Goal: Task Accomplishment & Management: Use online tool/utility

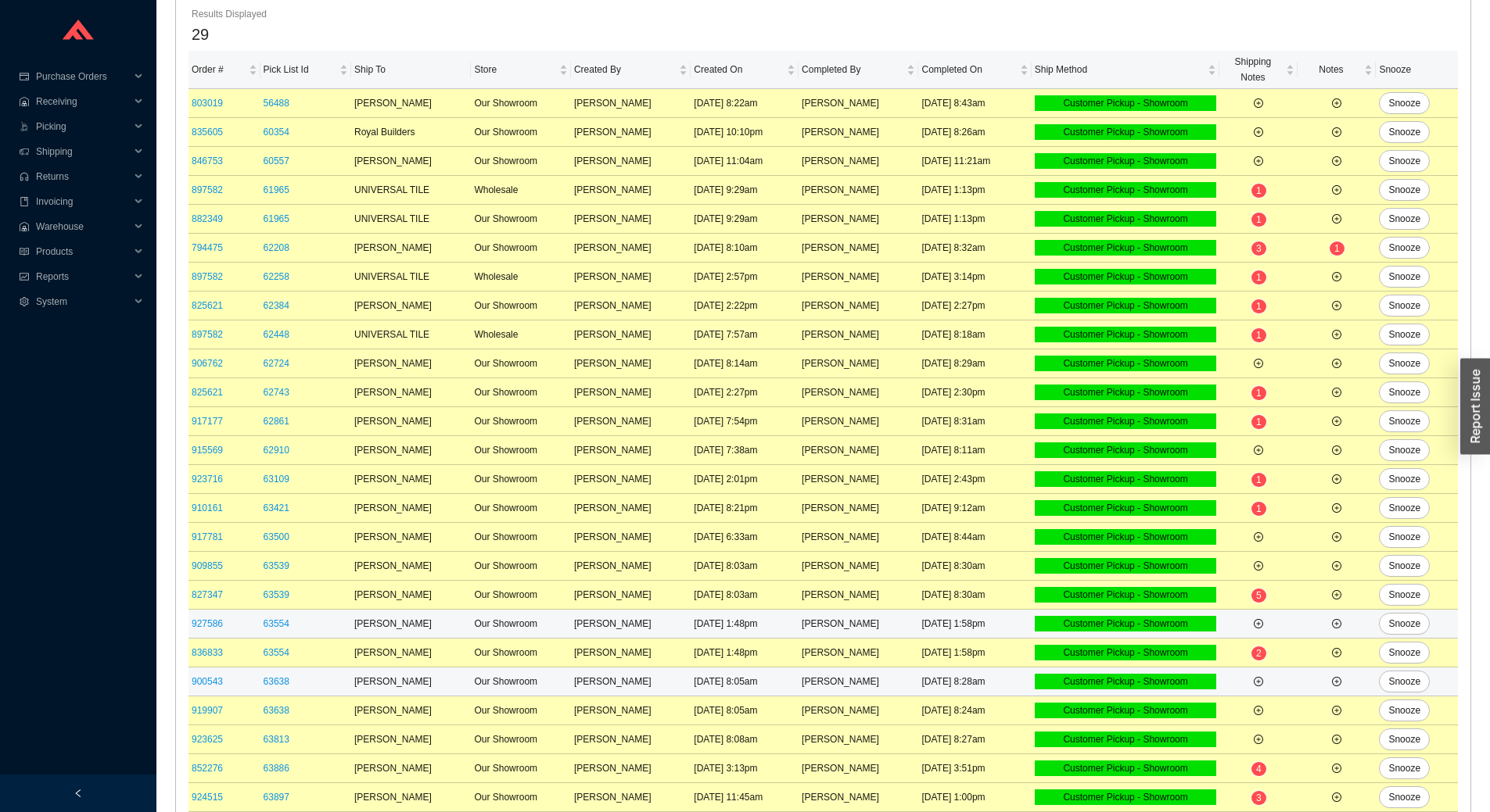
scroll to position [268, 0]
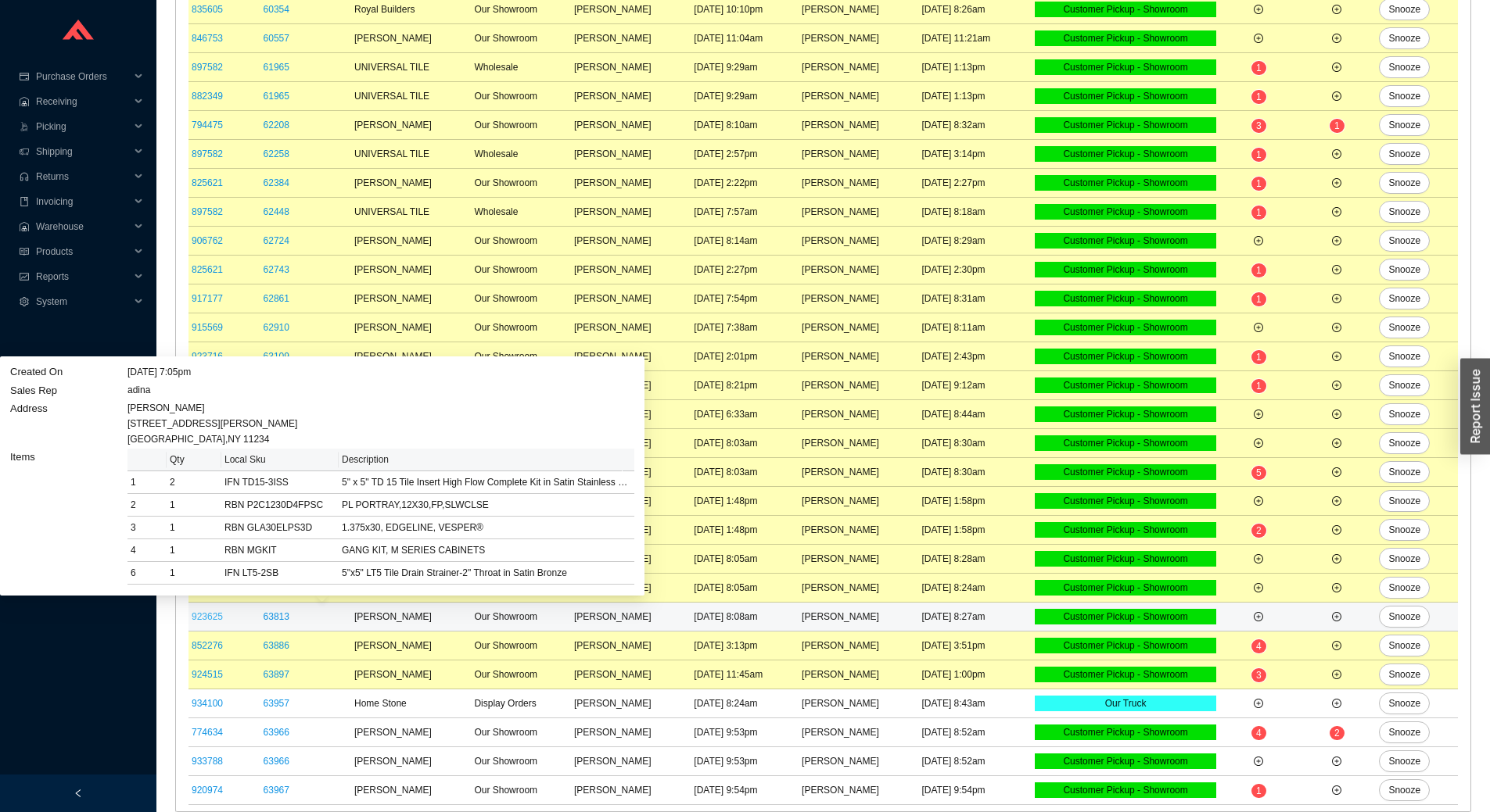
click at [205, 616] on link "923625" at bounding box center [207, 616] width 31 height 11
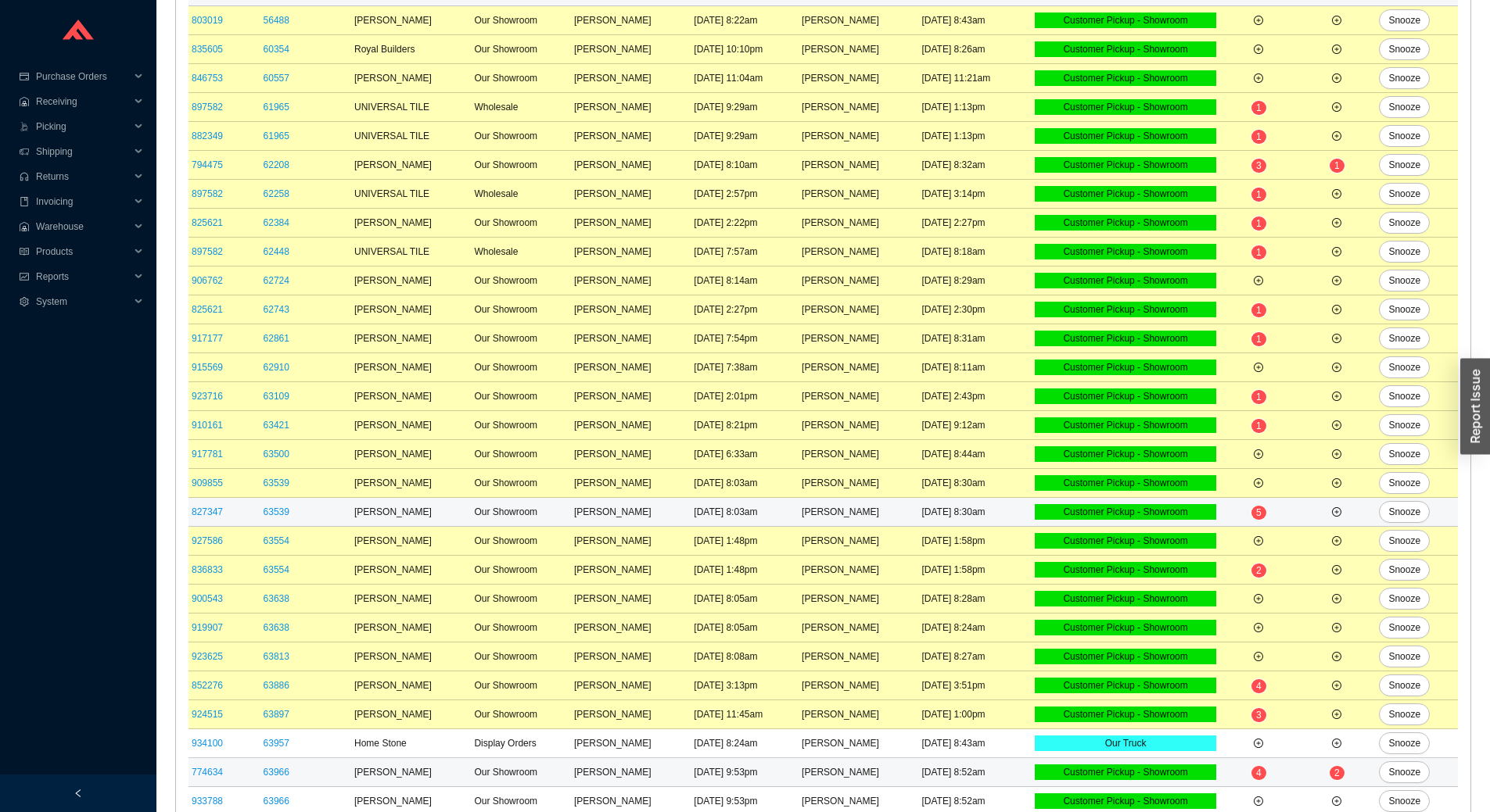
scroll to position [268, 0]
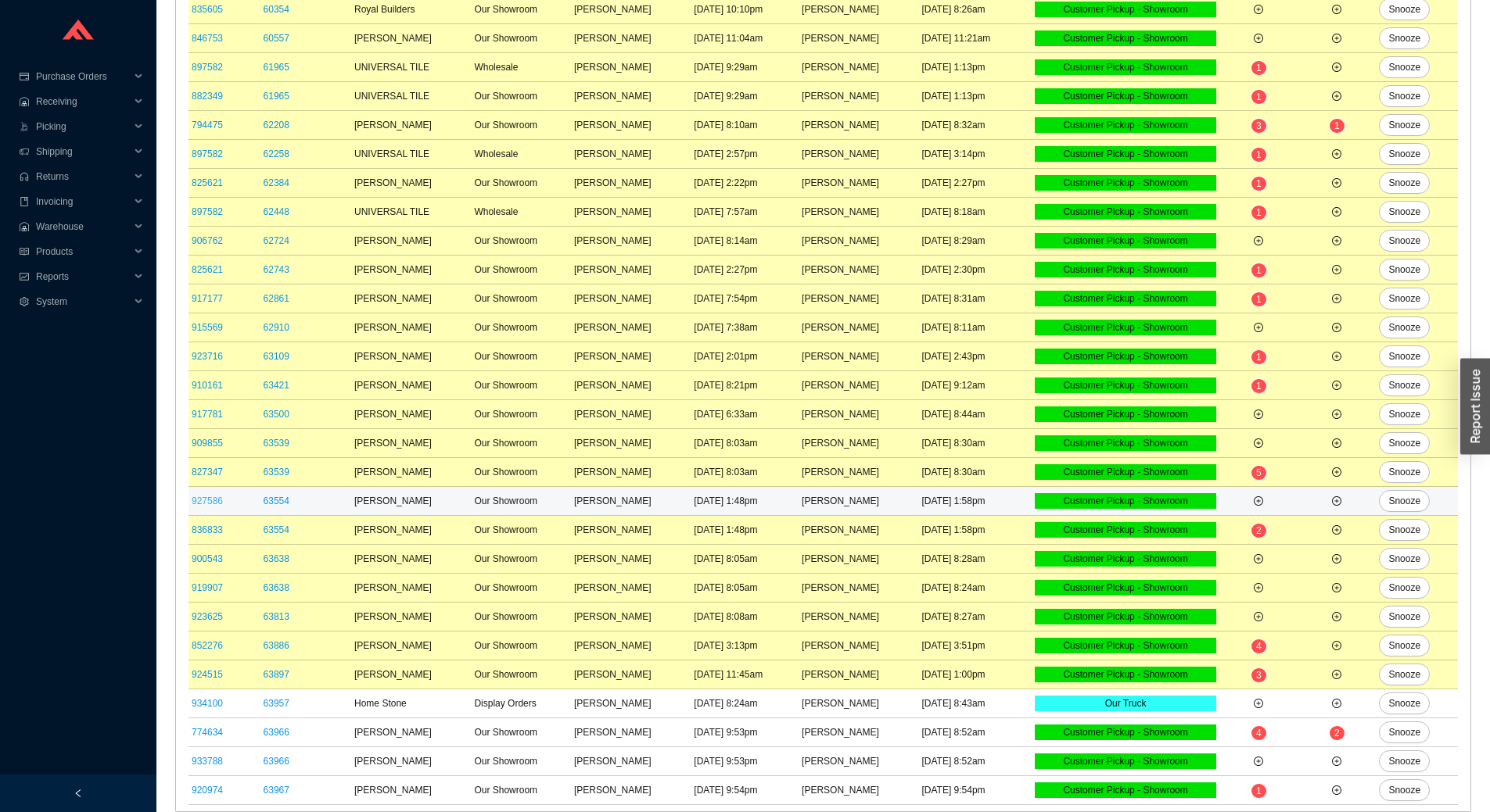
click at [216, 499] on link "927586" at bounding box center [207, 501] width 31 height 11
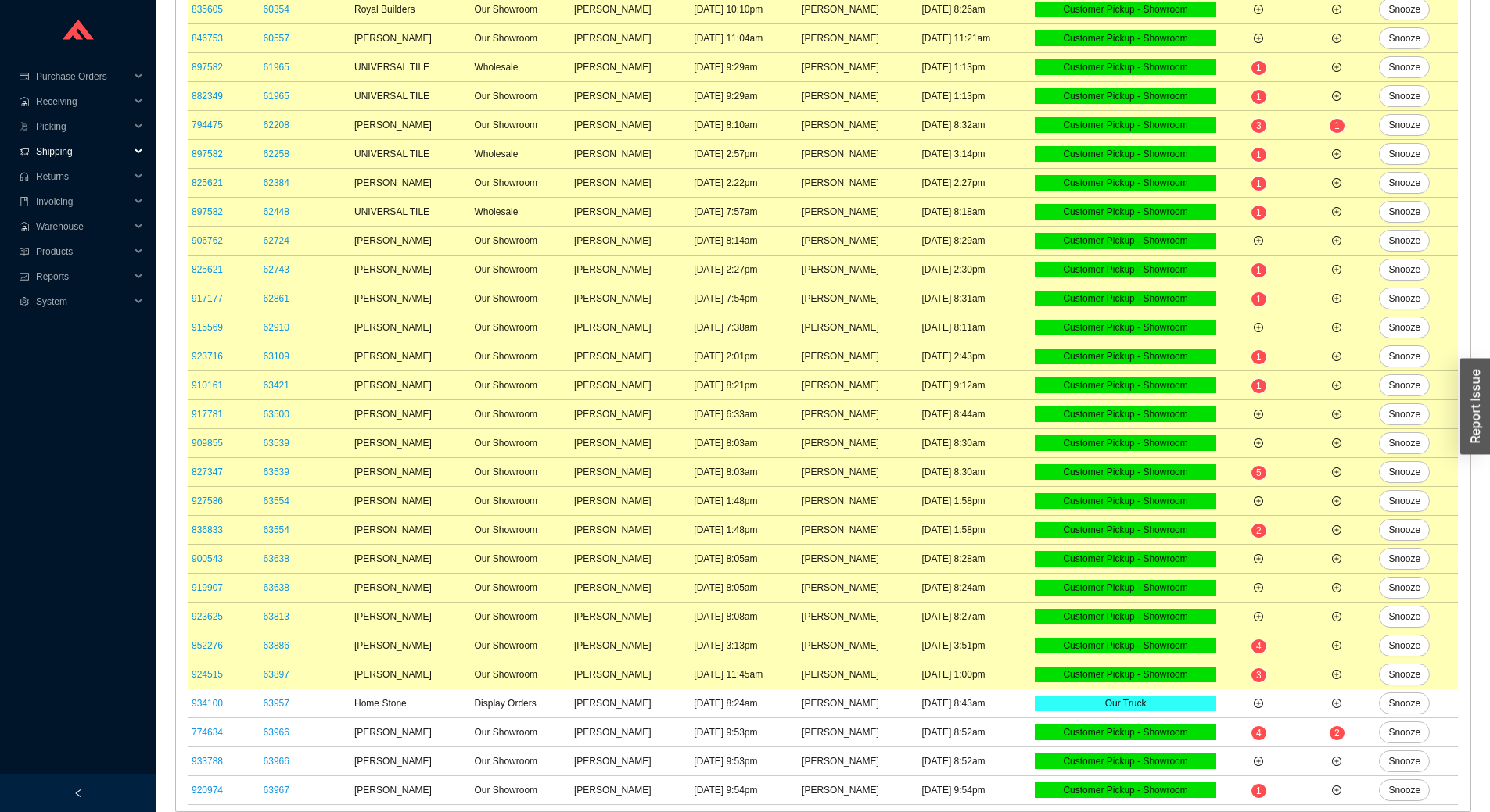
click at [65, 152] on span "Shipping" at bounding box center [83, 152] width 94 height 25
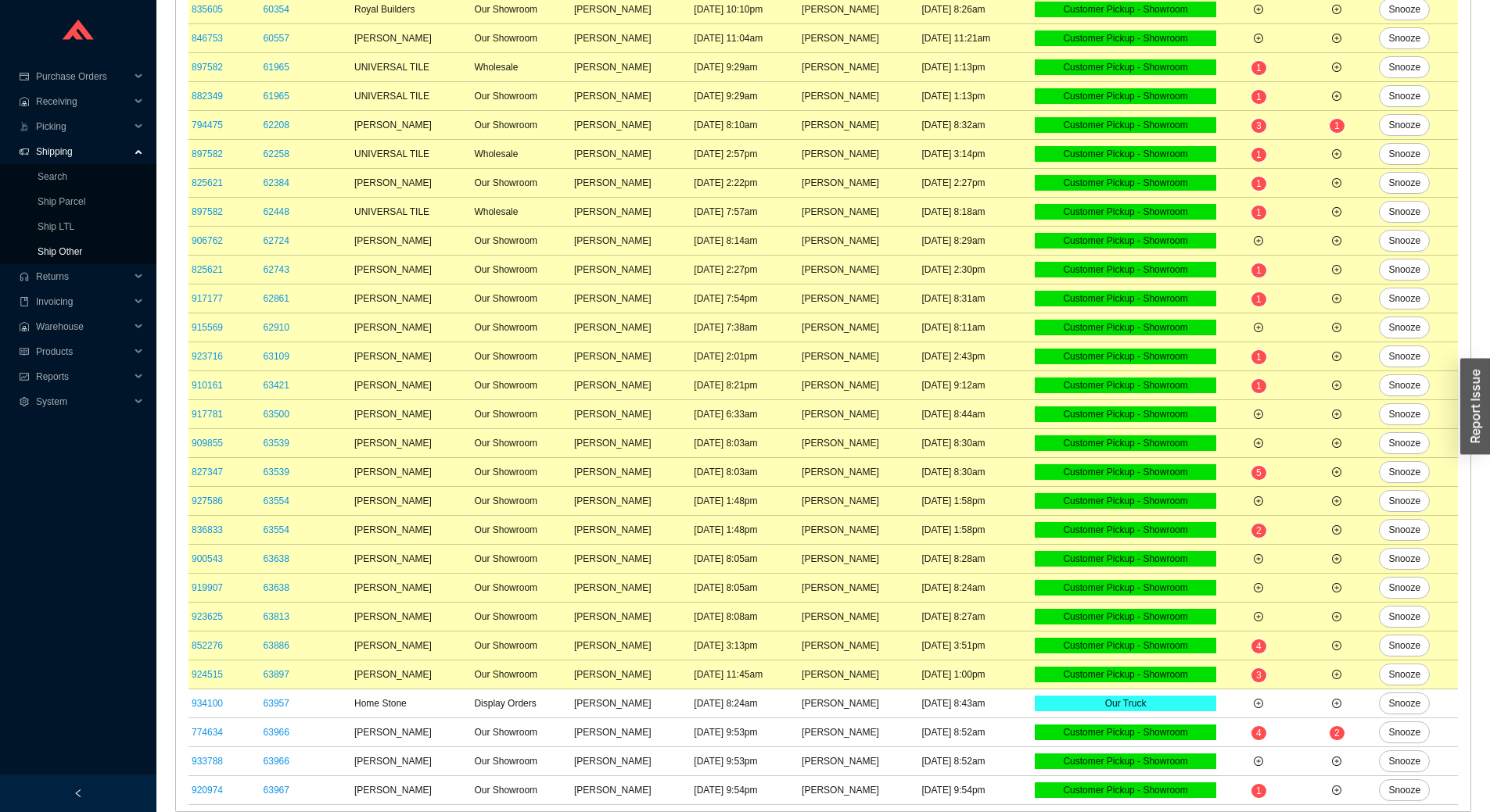
click at [77, 254] on link "Ship Other" at bounding box center [60, 251] width 45 height 11
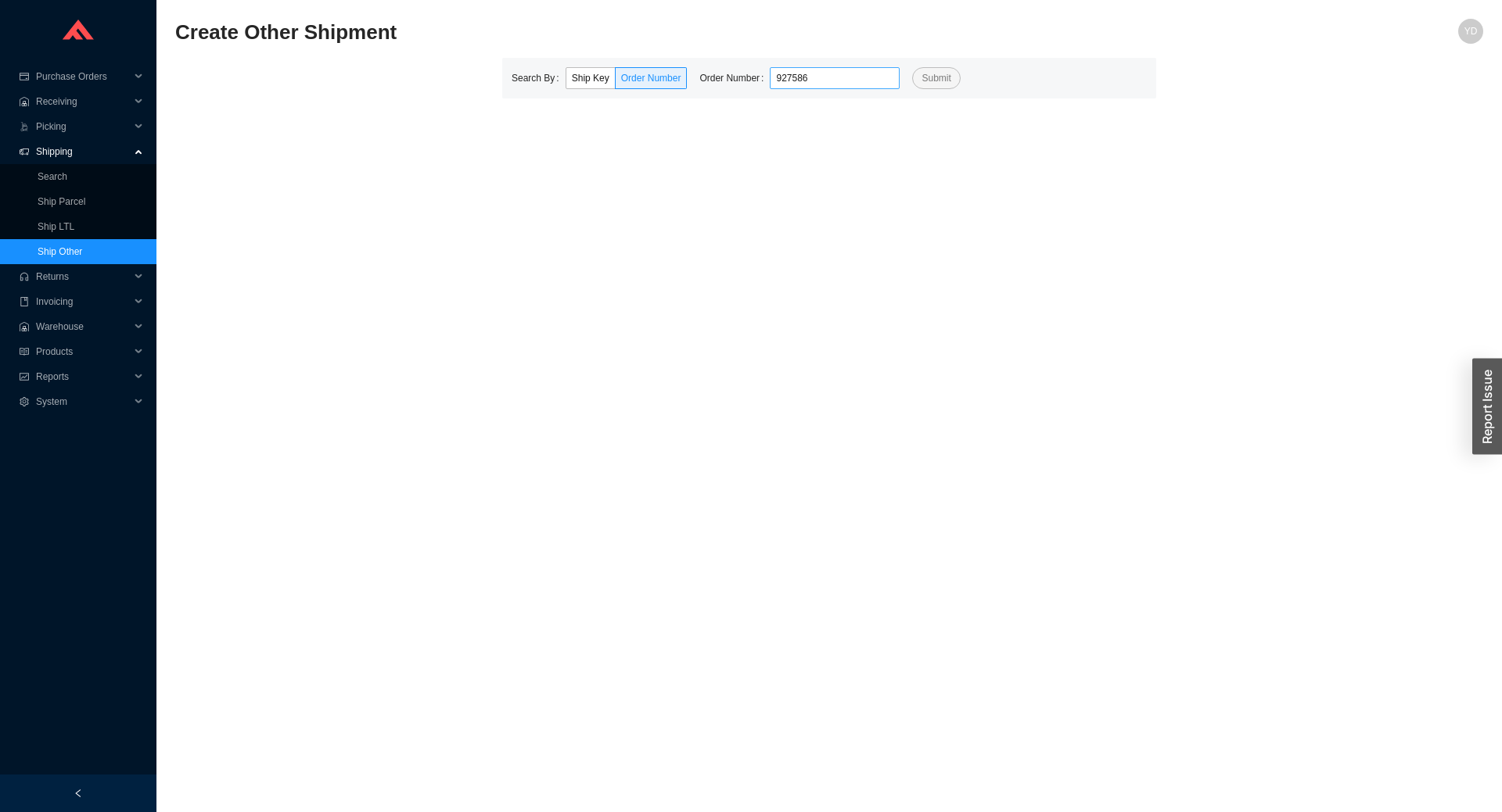
type input "927586"
click at [912, 67] on button "Submit" at bounding box center [936, 78] width 48 height 22
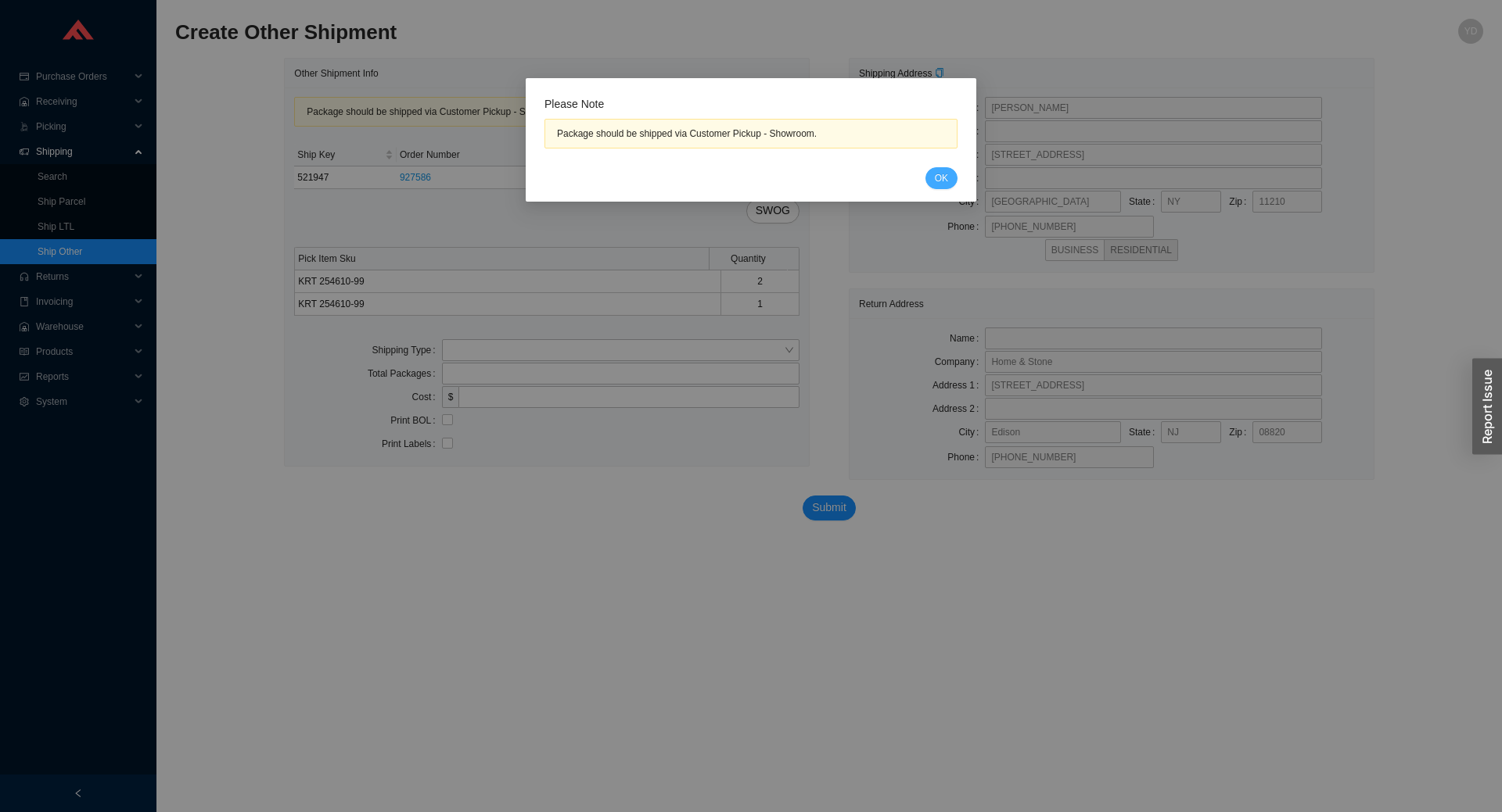
click at [949, 179] on button "OK" at bounding box center [941, 179] width 32 height 22
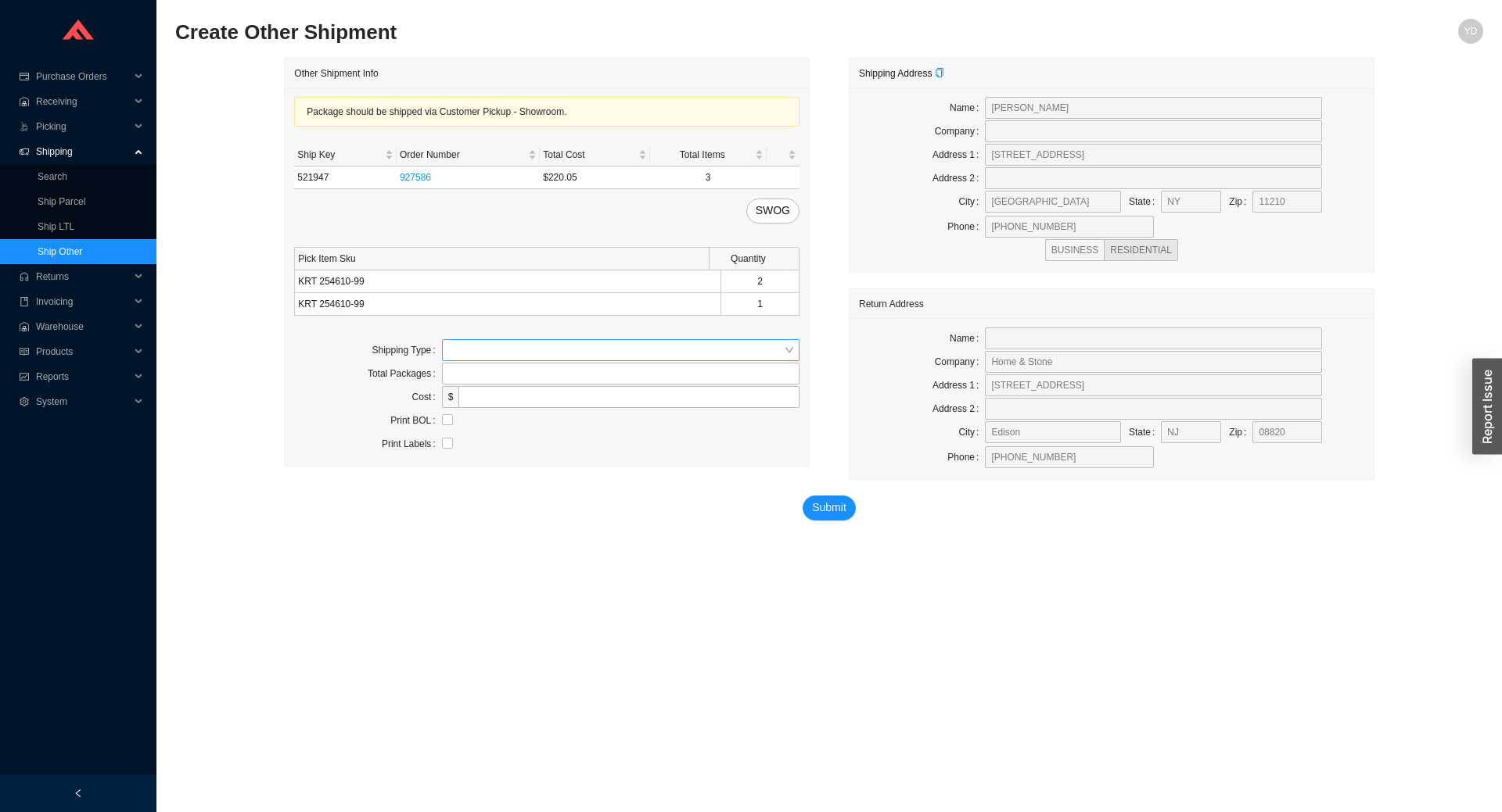
click at [608, 358] on input "search" at bounding box center [616, 350] width 335 height 20
click at [593, 405] on div "Customer Pickup" at bounding box center [621, 400] width 345 height 14
click at [546, 406] on input "text" at bounding box center [621, 397] width 357 height 22
type input "shimon"
click at [841, 521] on span "Submit" at bounding box center [829, 518] width 34 height 18
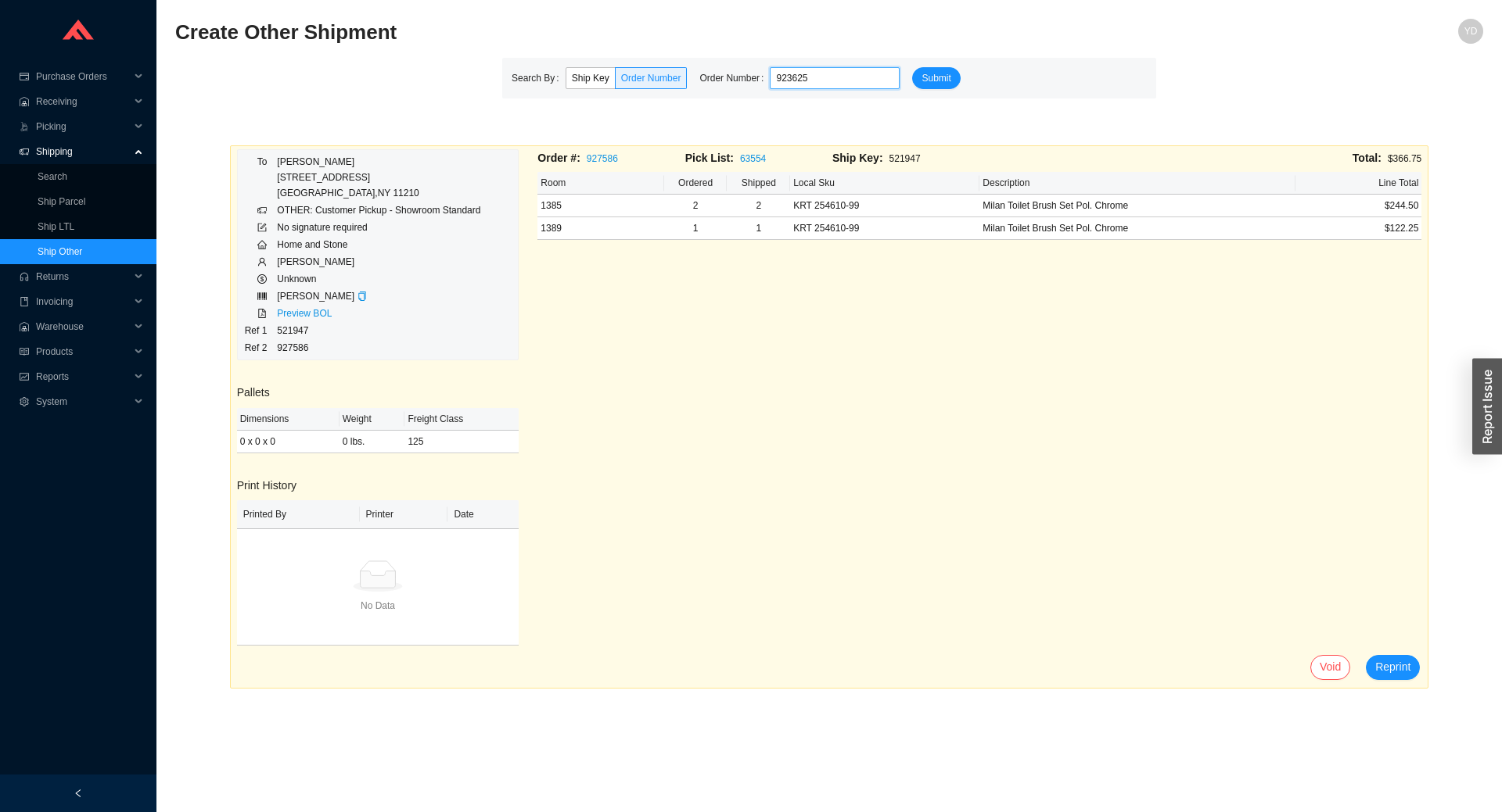
type input "923625"
click at [912, 67] on button "Submit" at bounding box center [936, 78] width 48 height 22
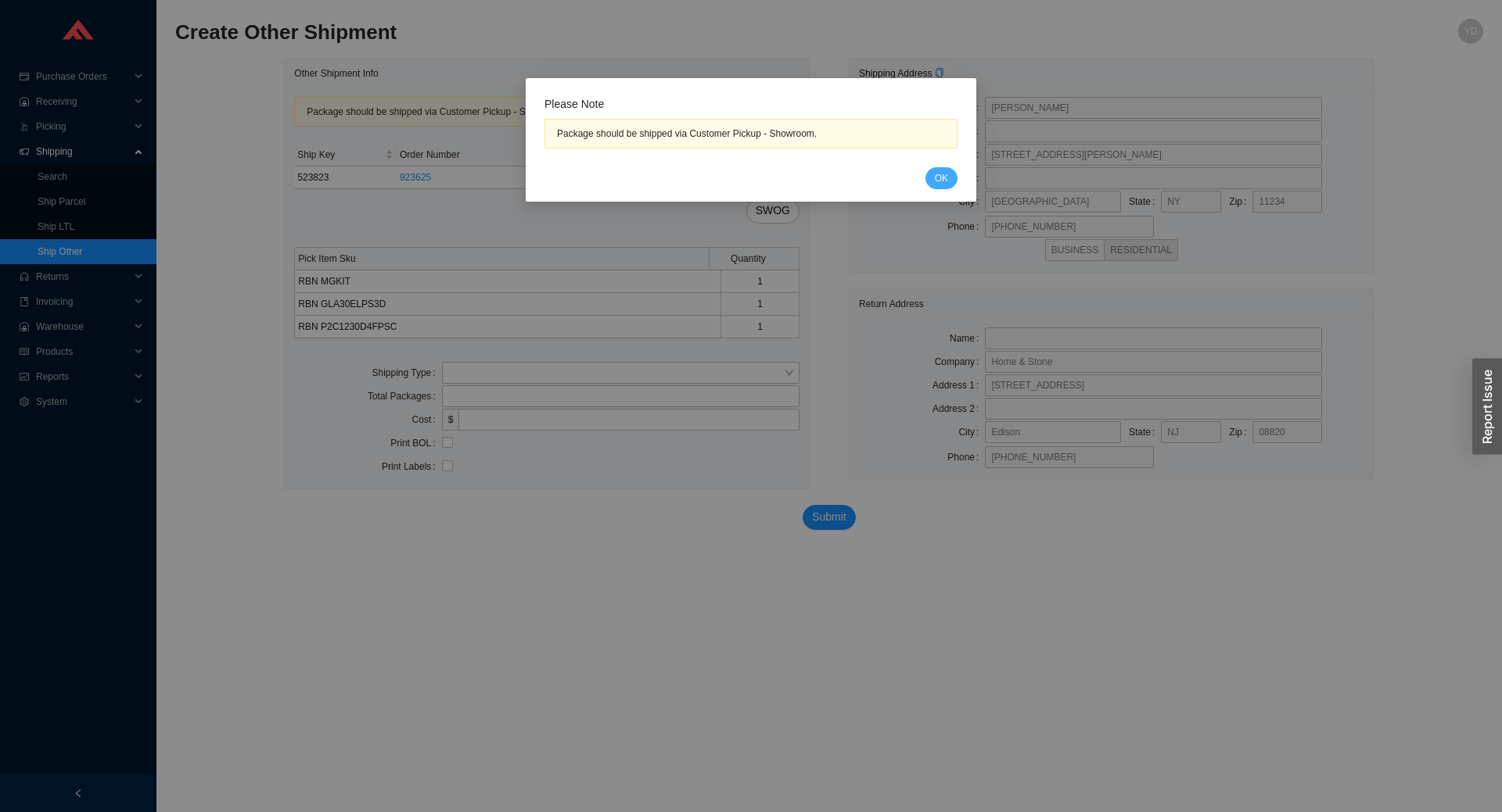
click at [932, 181] on button "OK" at bounding box center [941, 179] width 32 height 22
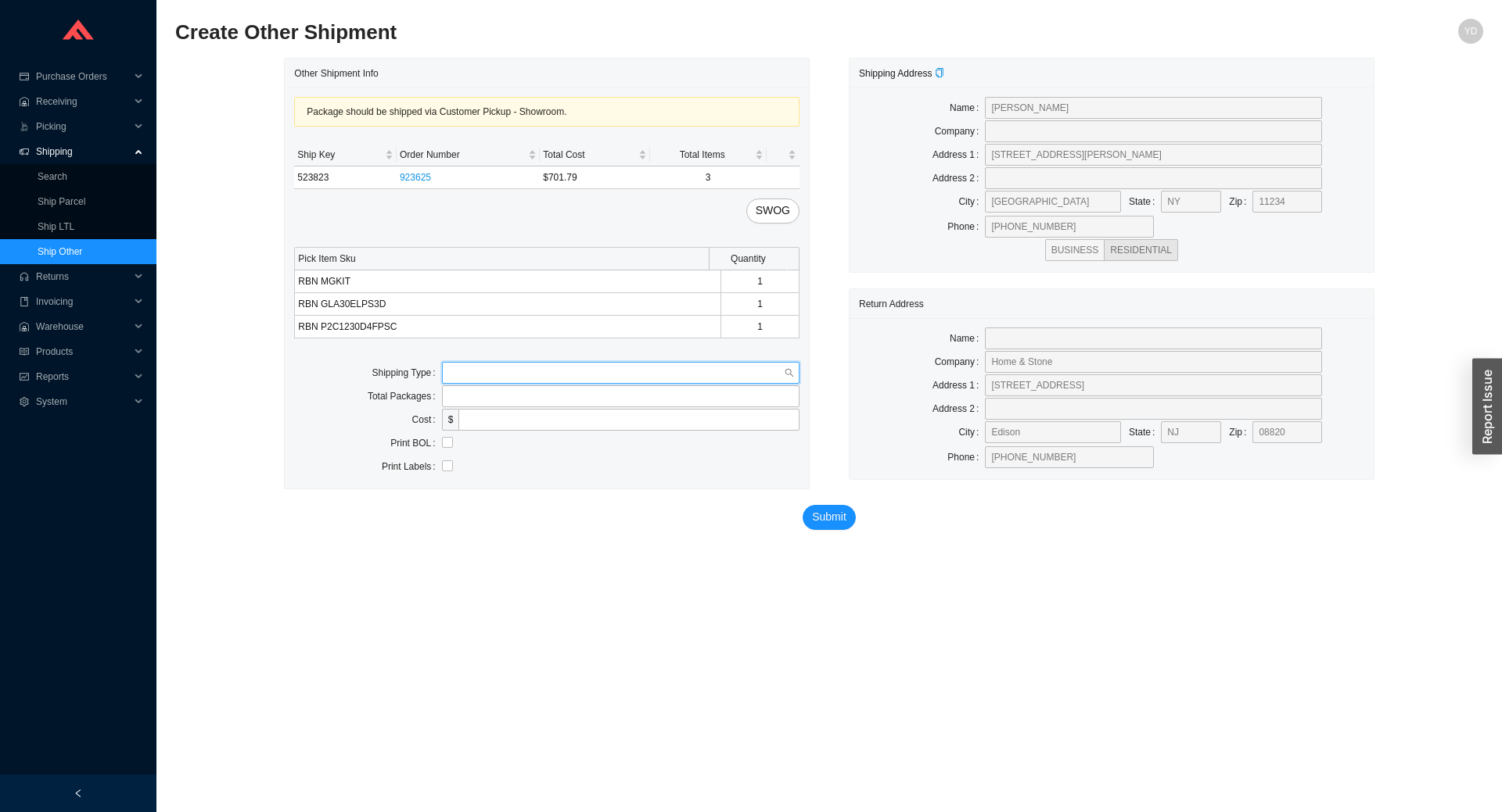
click at [545, 368] on input "search" at bounding box center [616, 373] width 335 height 20
click at [524, 432] on div "Customer Pickup" at bounding box center [621, 423] width 357 height 22
click at [504, 418] on input "text" at bounding box center [621, 420] width 357 height 22
type input "shimon"
click at [844, 538] on span "Submit" at bounding box center [829, 541] width 34 height 18
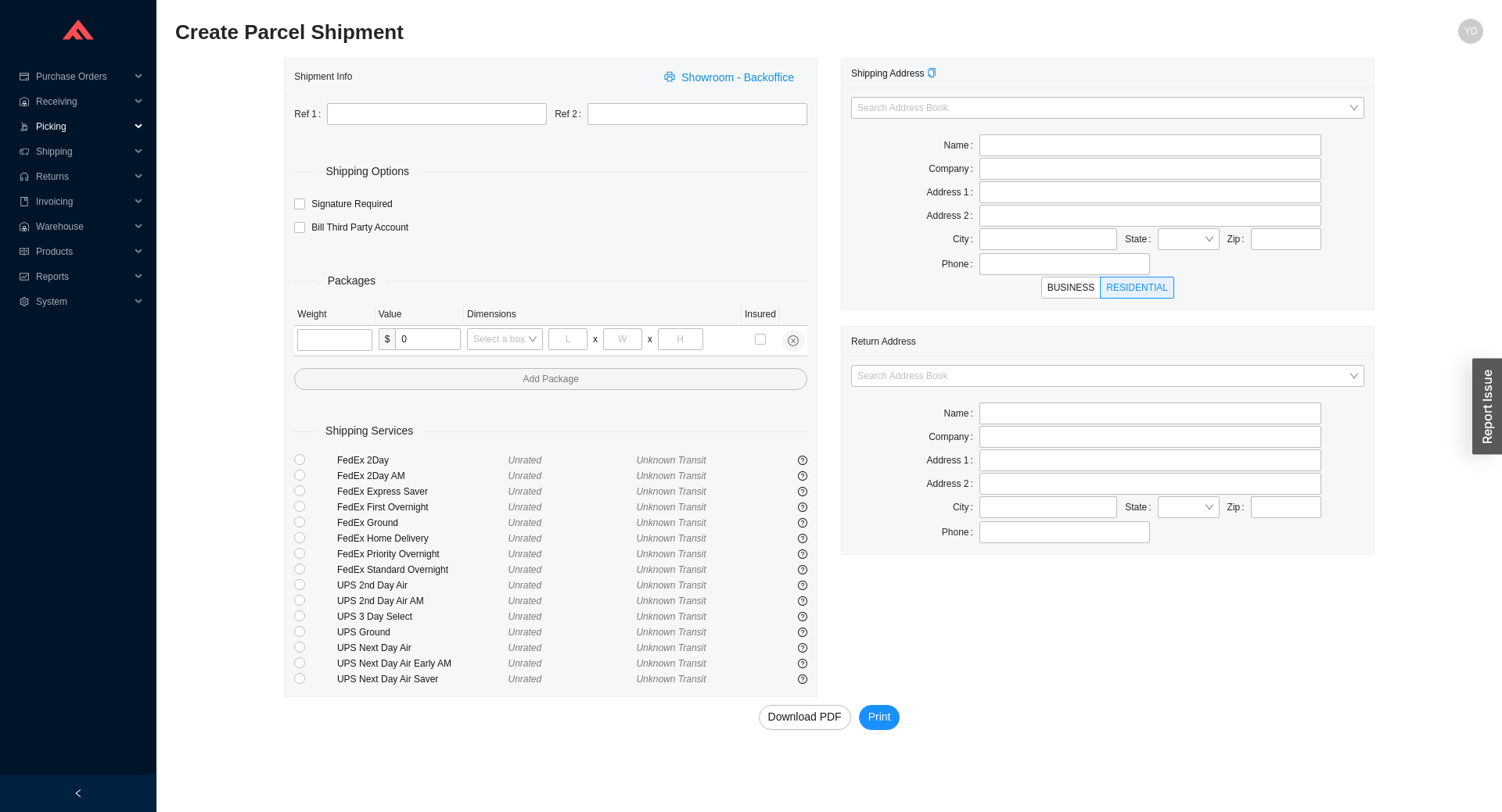
click at [60, 127] on span "Picking" at bounding box center [83, 126] width 94 height 25
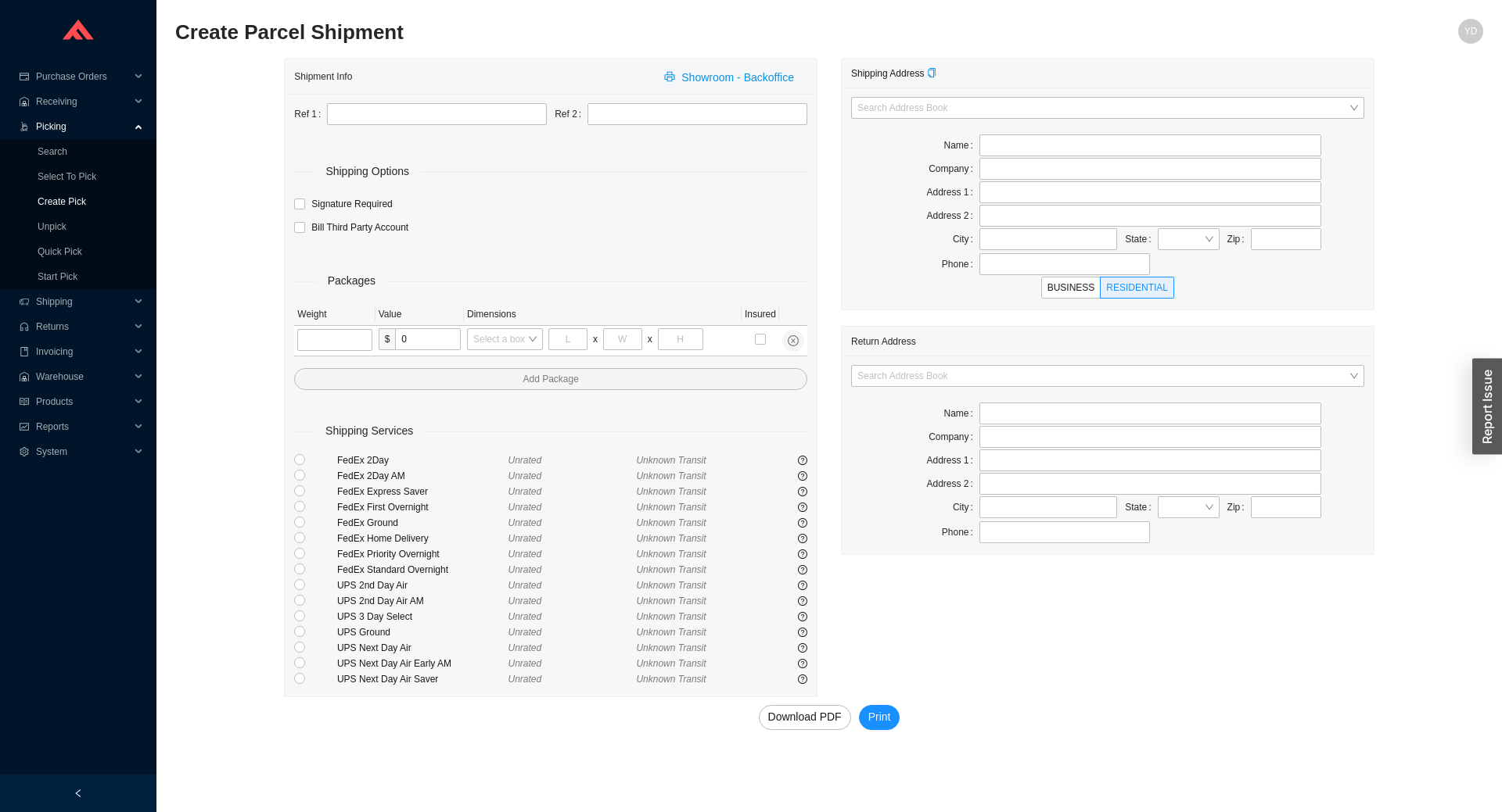
click at [78, 201] on link "Create Pick" at bounding box center [62, 202] width 49 height 11
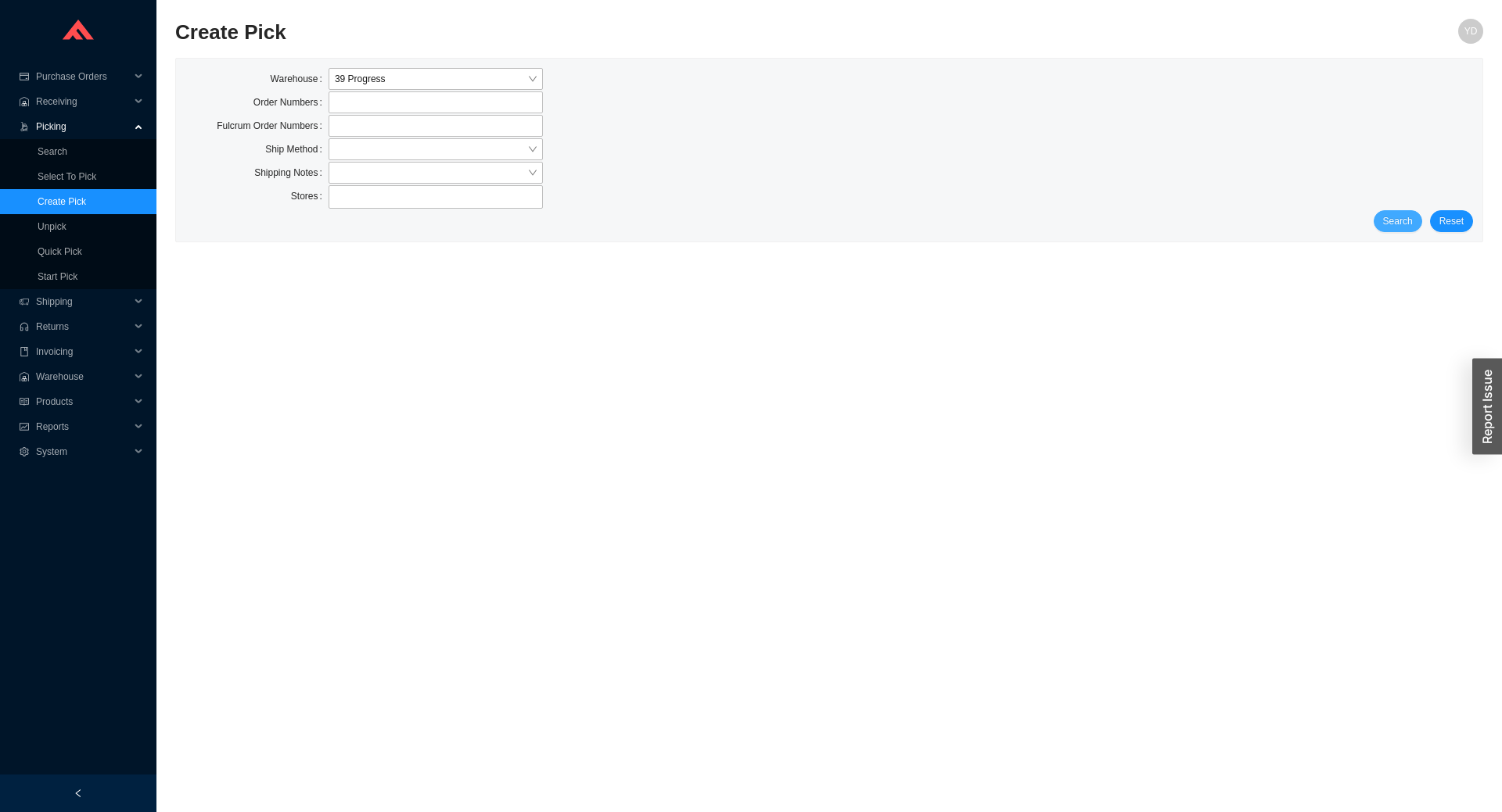
click at [1384, 221] on button "Search" at bounding box center [1398, 221] width 49 height 22
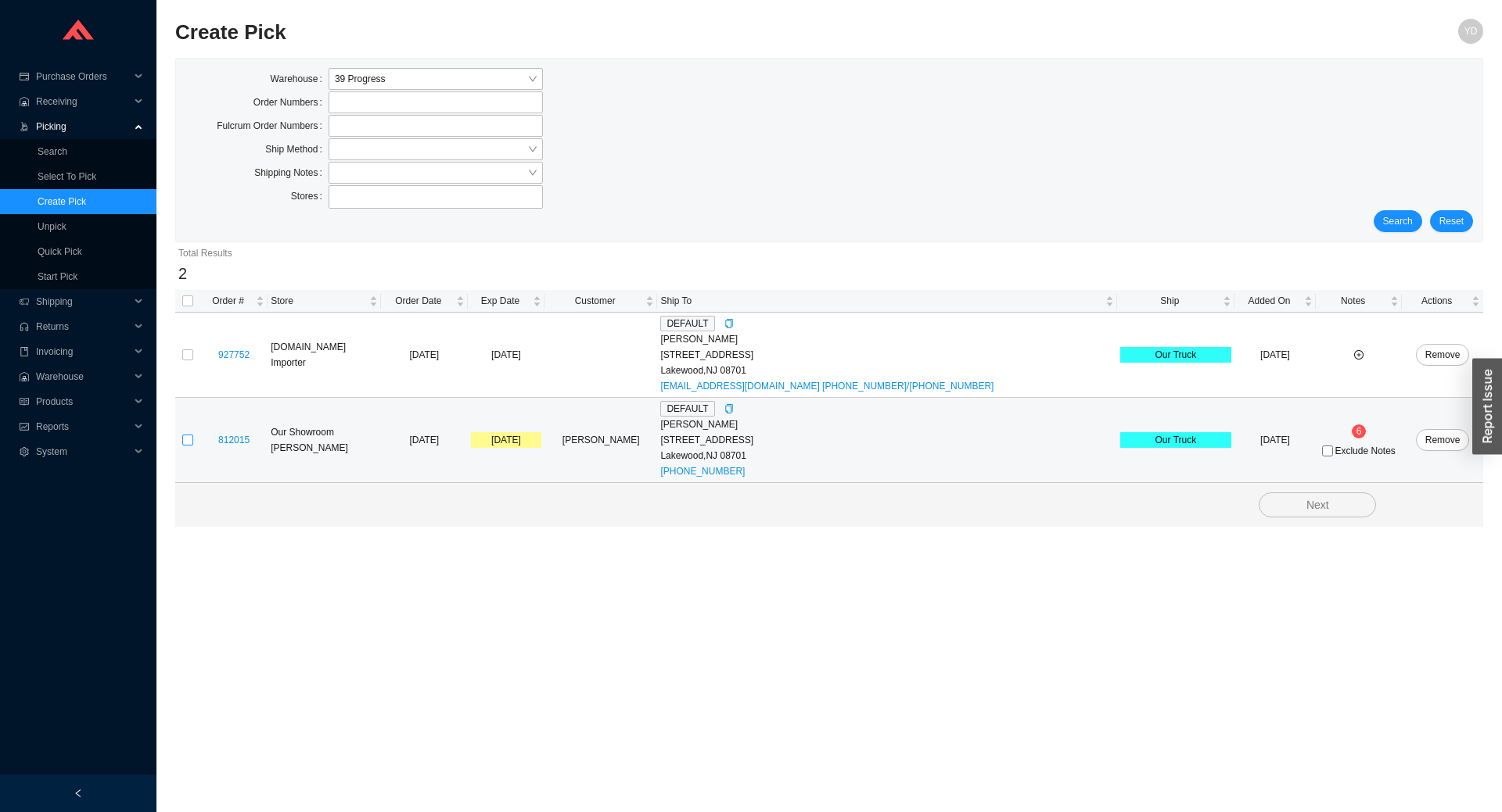
click at [190, 436] on input "checkbox" at bounding box center [188, 440] width 11 height 11
checkbox input "true"
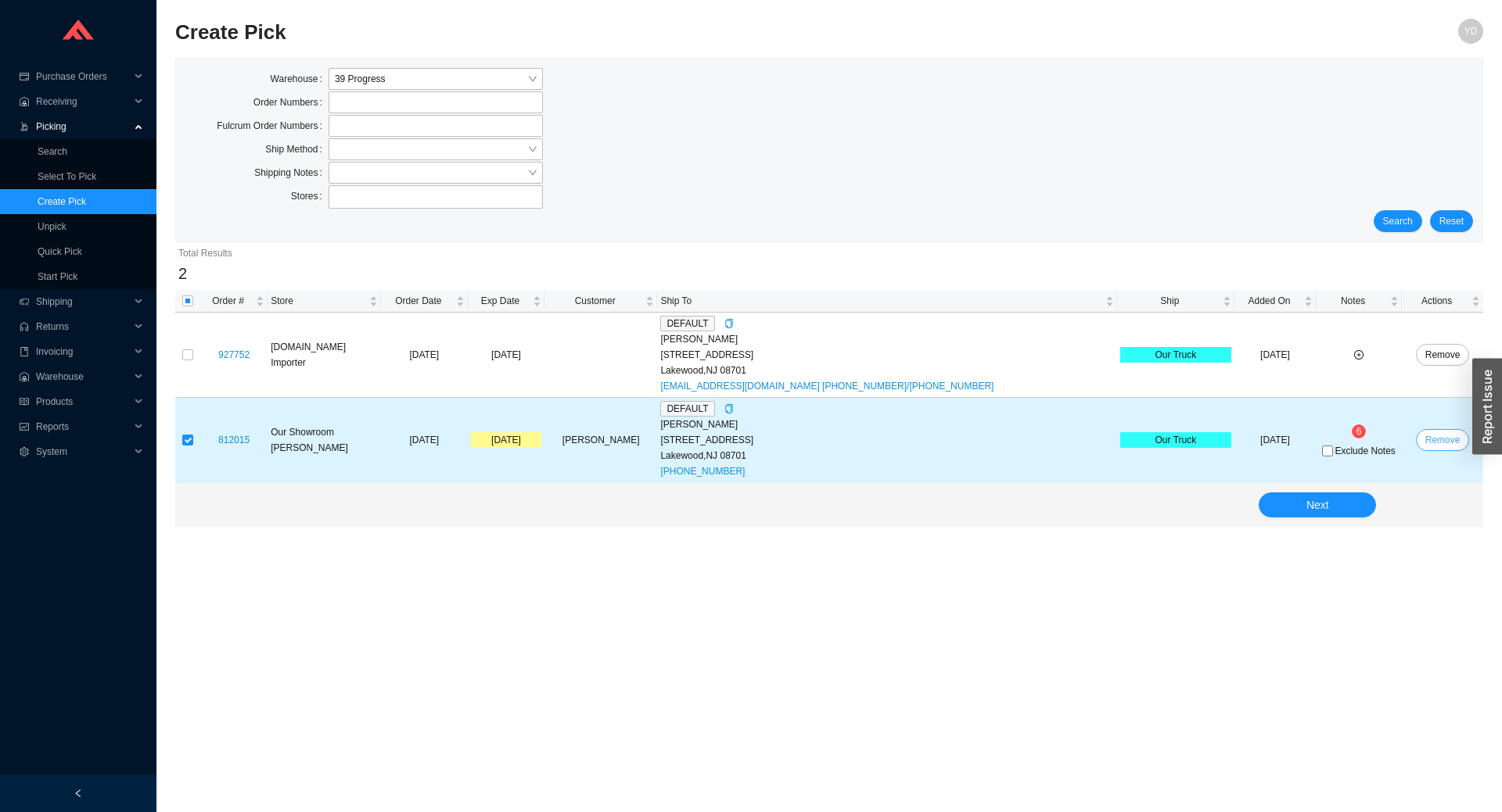
click at [1430, 440] on span "Remove" at bounding box center [1442, 440] width 35 height 16
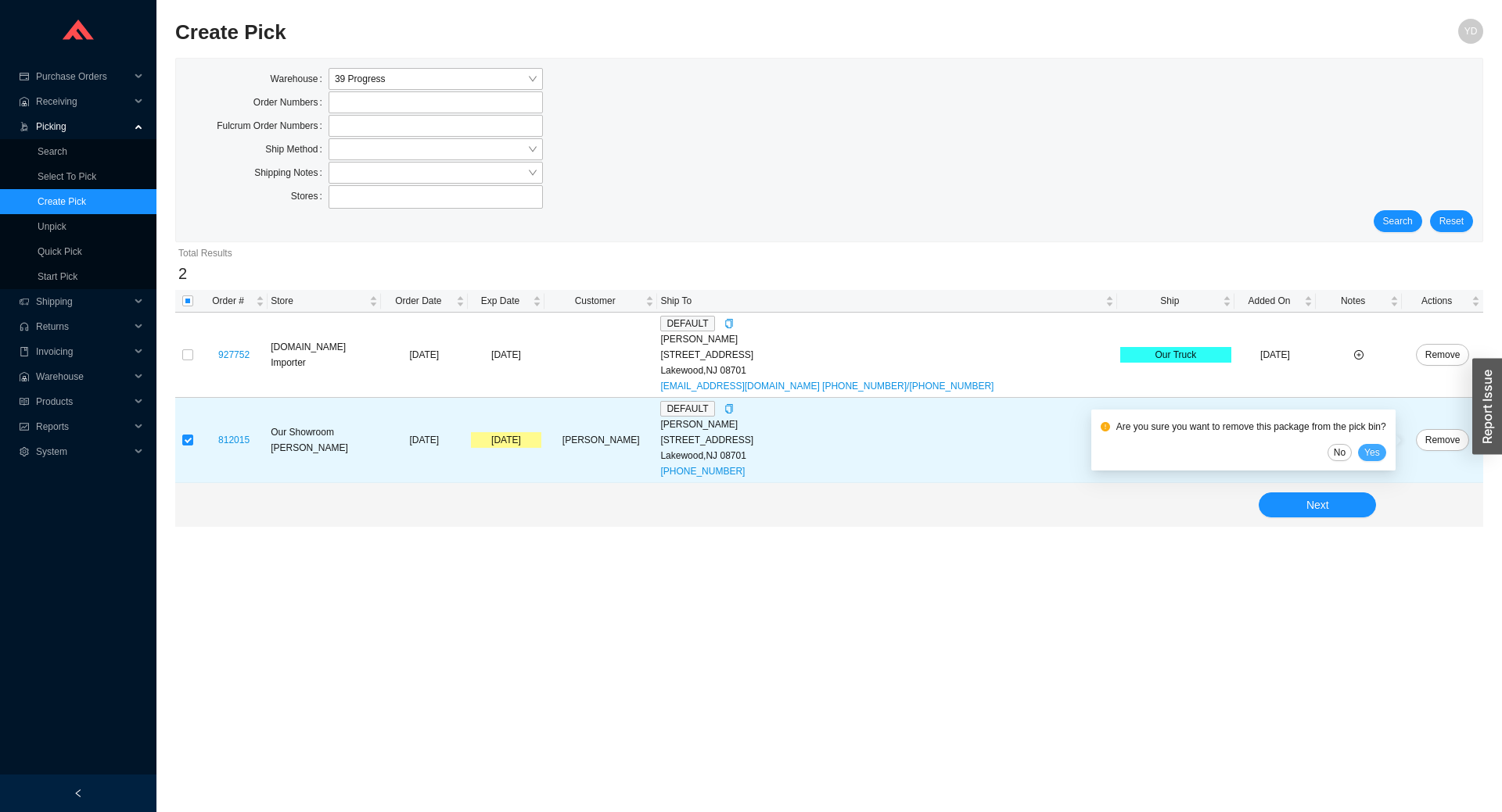
click at [1367, 459] on span "Yes" at bounding box center [1372, 453] width 16 height 16
